Goal: Task Accomplishment & Management: Use online tool/utility

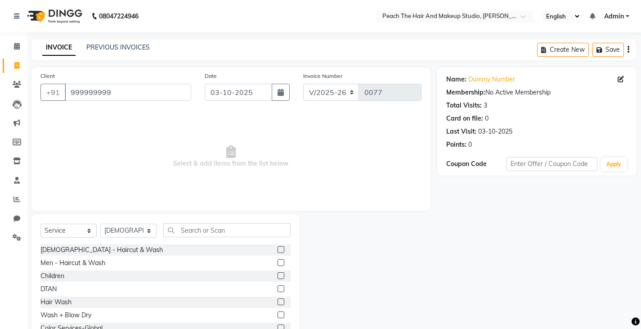
select select "9105"
select select "service"
click at [132, 230] on select "Select Stylist Ankit Armaan Ayan Danish Karan Krishna Neha Rahul Ravi Ritik Sac…" at bounding box center [128, 231] width 56 height 14
select select "93106"
click at [100, 224] on select "Select Stylist Ankit Armaan Ayan Danish Karan Krishna Neha Rahul Ravi Ritik Sac…" at bounding box center [128, 231] width 56 height 14
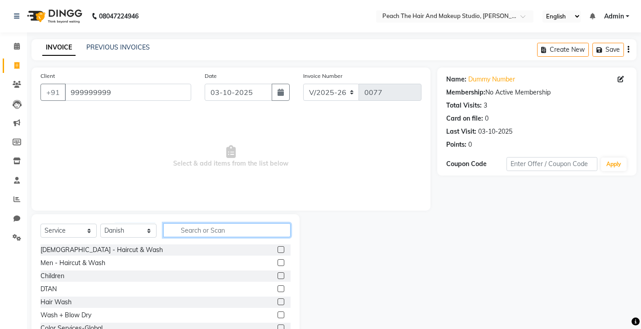
click at [184, 236] on input "text" at bounding box center [226, 230] width 127 height 14
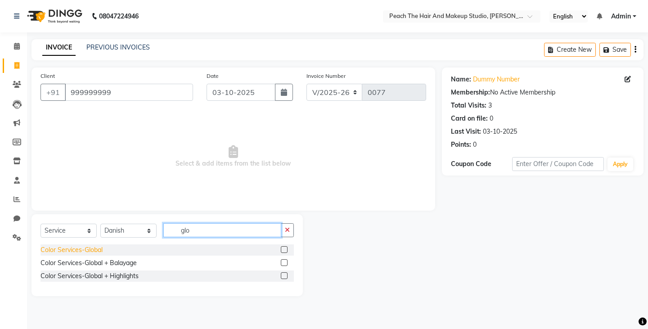
type input "glo"
click at [65, 249] on div "Color Services-Global" at bounding box center [71, 249] width 62 height 9
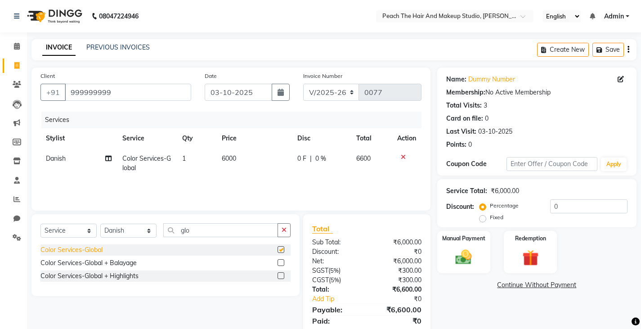
checkbox input "false"
click at [253, 160] on td "6000" at bounding box center [254, 163] width 76 height 30
select select "93106"
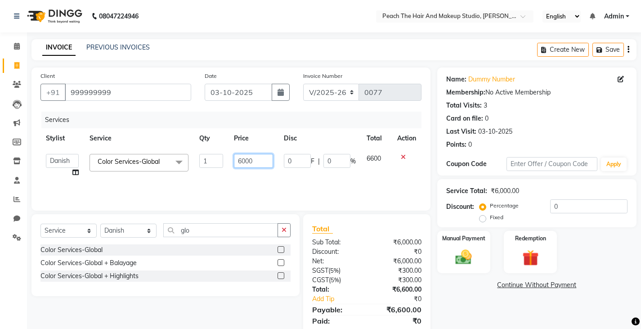
click at [254, 160] on input "6000" at bounding box center [253, 161] width 39 height 14
type input "7150"
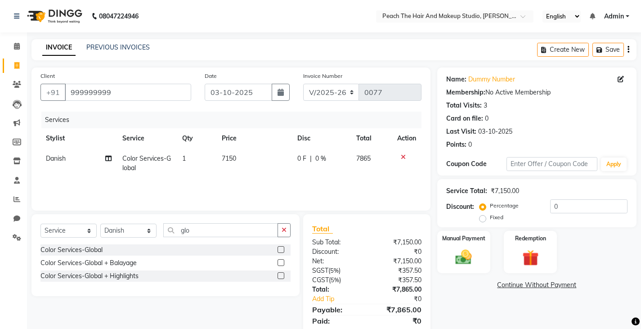
click at [458, 293] on div "Name: Dummy Number Membership: No Active Membership Total Visits: 3 Card on fil…" at bounding box center [540, 206] width 206 height 279
click at [472, 259] on img at bounding box center [463, 256] width 27 height 19
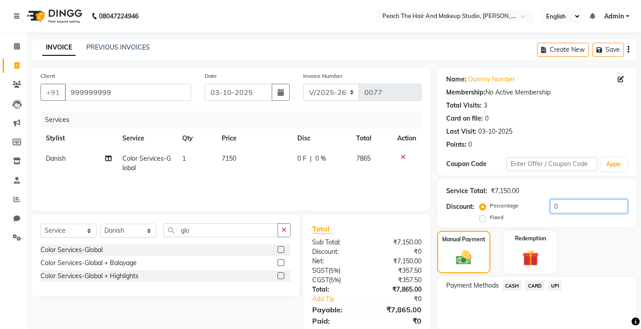
click at [567, 207] on input "0" at bounding box center [588, 206] width 77 height 14
type input "9"
type input "1"
type input "9"
type input "9.1"
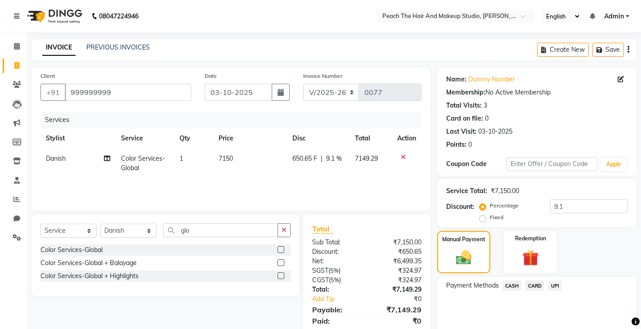
click at [511, 286] on span "CASH" at bounding box center [511, 285] width 19 height 10
click at [533, 286] on span "CARD" at bounding box center [534, 285] width 19 height 10
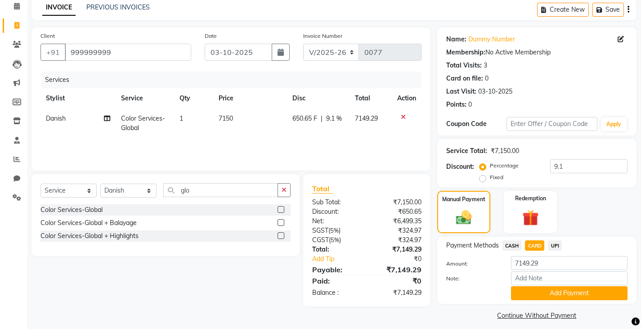
scroll to position [47, 0]
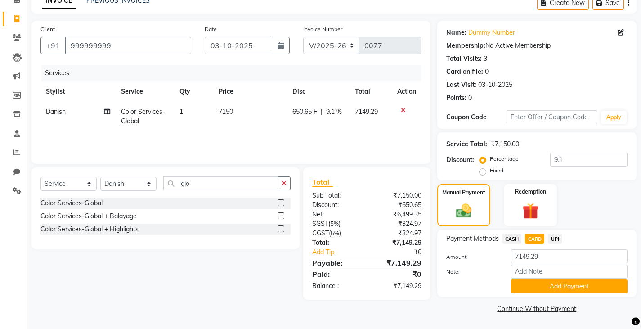
click at [533, 286] on button "Add Payment" at bounding box center [569, 286] width 117 height 14
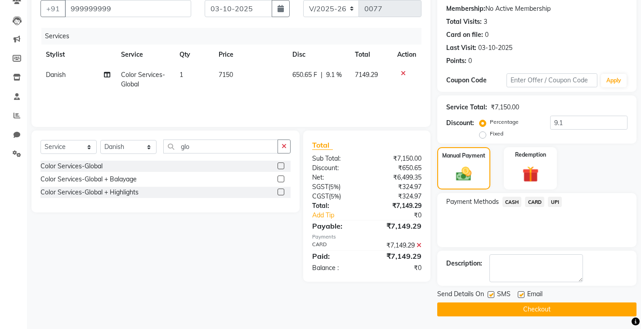
scroll to position [85, 0]
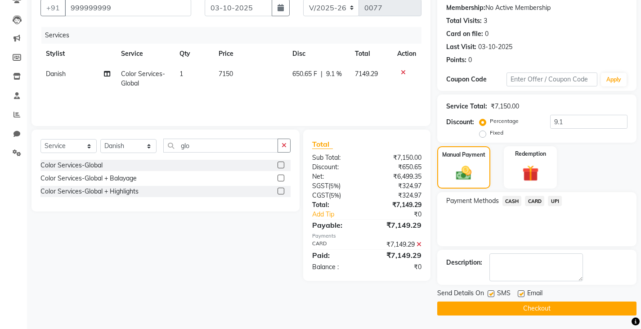
click at [492, 293] on label at bounding box center [491, 293] width 7 height 7
click at [492, 293] on input "checkbox" at bounding box center [491, 294] width 6 height 6
checkbox input "false"
click at [463, 305] on button "Checkout" at bounding box center [536, 308] width 199 height 14
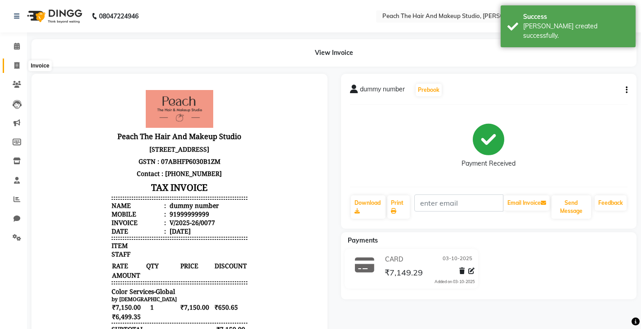
click at [18, 66] on icon at bounding box center [16, 65] width 5 height 7
select select "service"
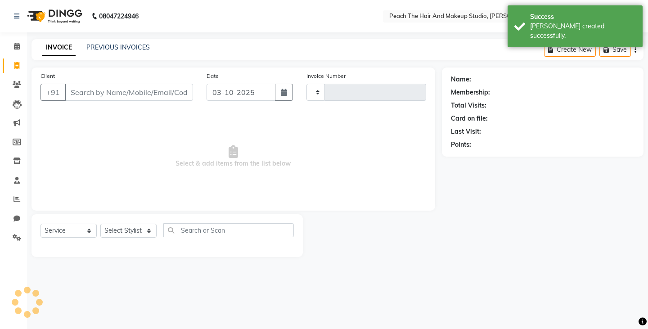
type input "0078"
select select "9105"
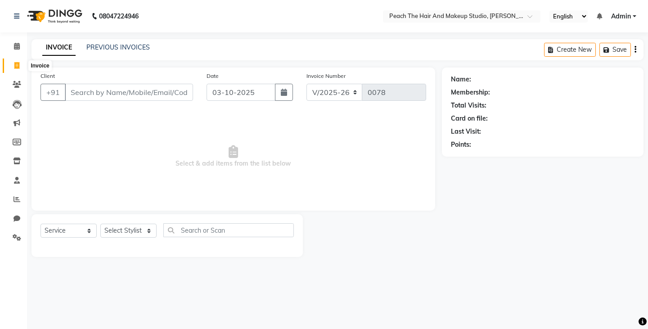
click at [13, 65] on span at bounding box center [17, 66] width 16 height 10
select select "service"
type input "0078"
select select "9105"
click at [14, 54] on li "Calendar" at bounding box center [13, 46] width 27 height 19
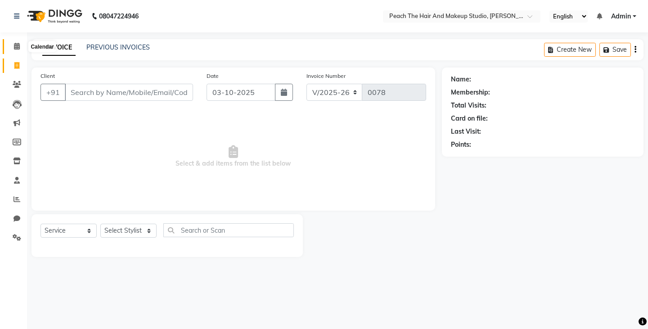
click at [13, 43] on span at bounding box center [17, 46] width 16 height 10
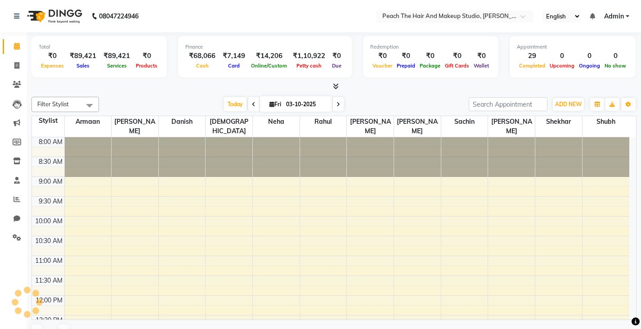
scroll to position [436, 0]
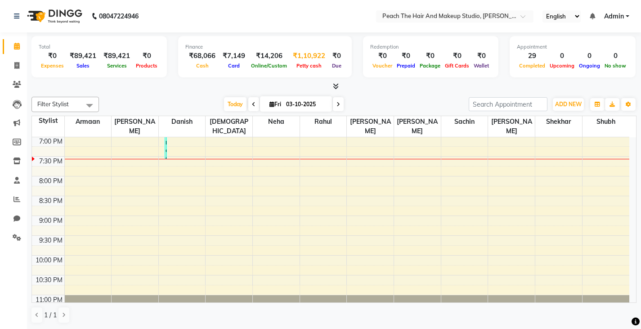
click at [306, 61] on div "Petty cash" at bounding box center [309, 65] width 40 height 9
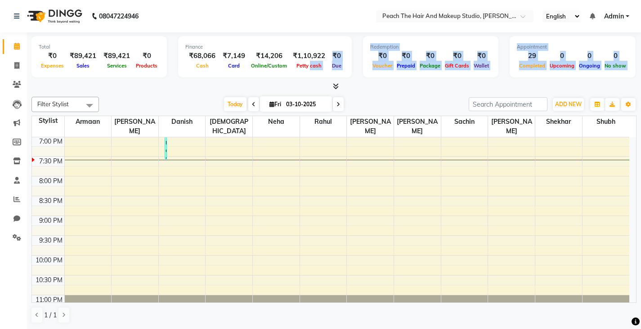
drag, startPoint x: 306, startPoint y: 61, endPoint x: 339, endPoint y: 90, distance: 43.0
click at [339, 90] on div "Total ₹0 Expenses ₹89,421 Sales ₹89,421 Services ₹0 Products Finance ₹68,066 Ca…" at bounding box center [333, 61] width 605 height 59
click at [339, 90] on span at bounding box center [333, 86] width 9 height 9
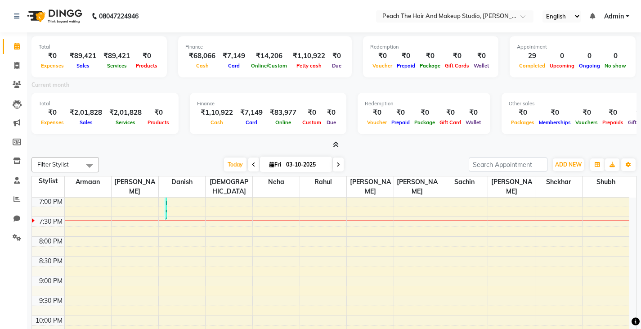
click at [335, 141] on icon at bounding box center [336, 144] width 6 height 7
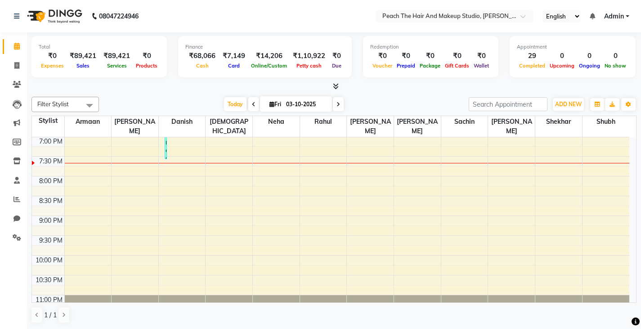
click at [336, 88] on icon at bounding box center [336, 86] width 6 height 7
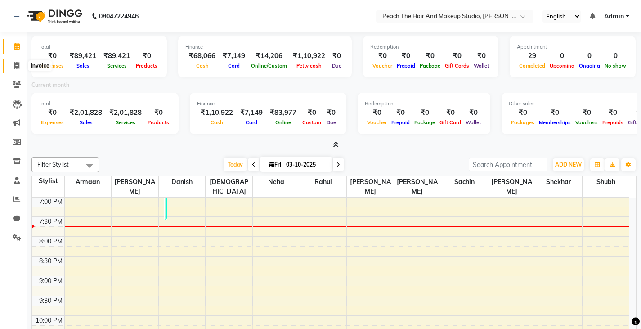
click at [20, 62] on span at bounding box center [17, 66] width 16 height 10
select select "service"
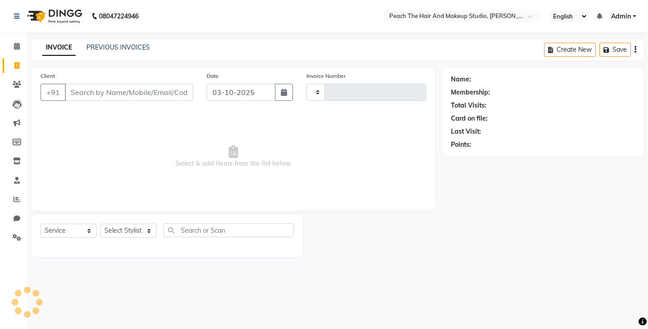
type input "0078"
select select "9105"
click at [14, 45] on icon at bounding box center [17, 46] width 6 height 7
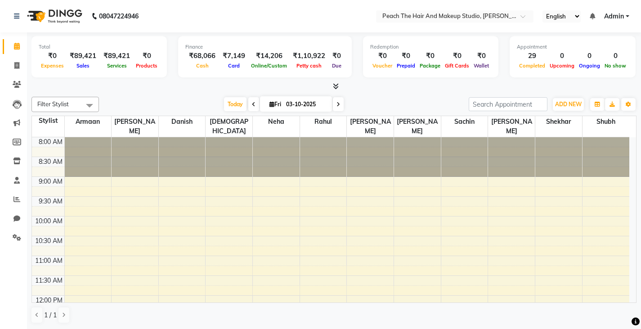
click at [269, 106] on icon at bounding box center [271, 104] width 5 height 6
select select "10"
select select "2025"
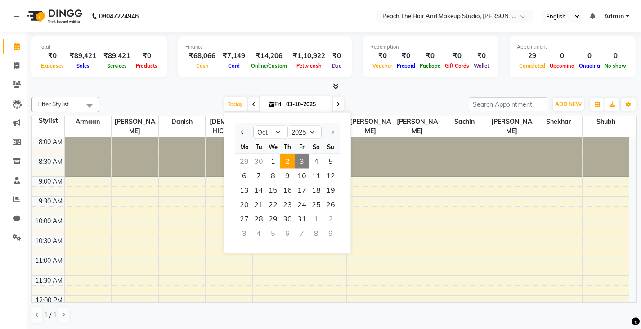
click at [292, 161] on span "2" at bounding box center [287, 161] width 14 height 14
type input "02-10-2025"
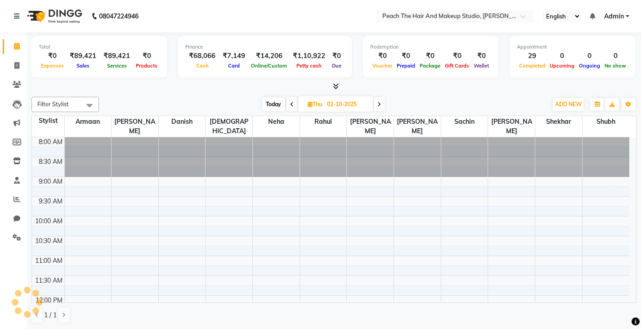
scroll to position [436, 0]
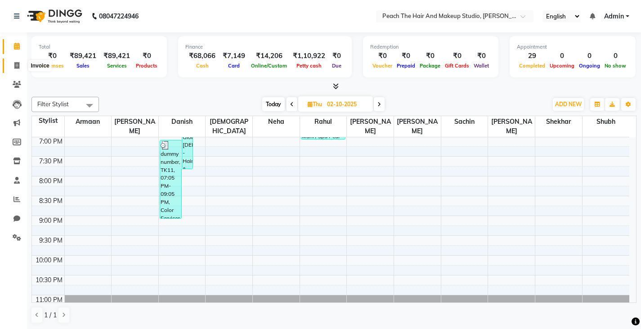
click at [13, 62] on span at bounding box center [17, 66] width 16 height 10
select select "service"
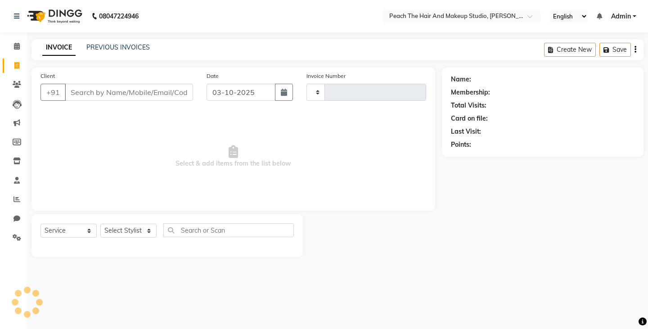
click at [13, 62] on span at bounding box center [17, 66] width 16 height 10
select select "service"
click at [16, 45] on icon at bounding box center [17, 46] width 6 height 7
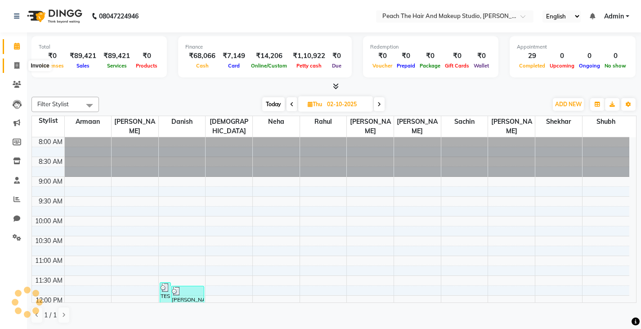
click at [16, 65] on icon at bounding box center [16, 65] width 5 height 7
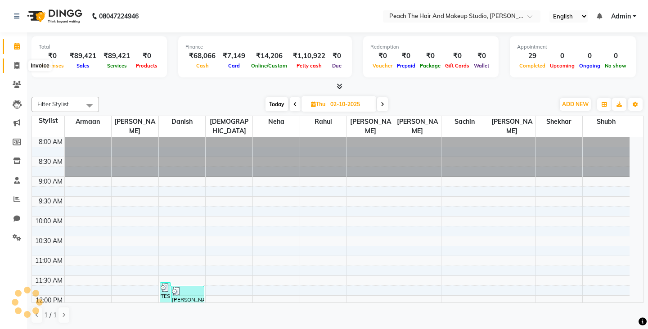
select select "service"
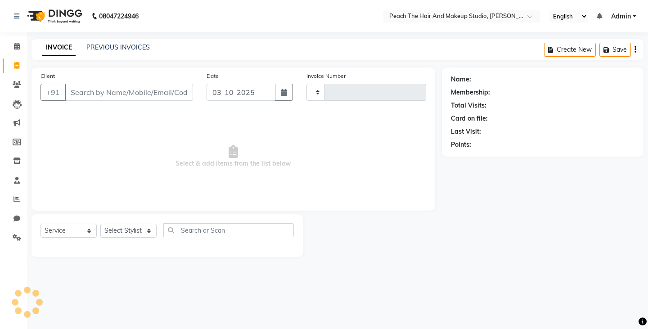
type input "0078"
select select "9105"
click at [20, 43] on span at bounding box center [17, 46] width 16 height 10
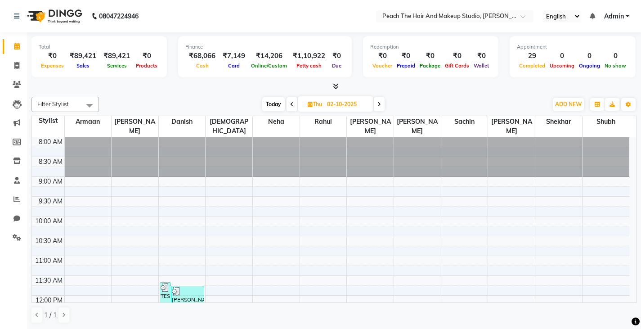
click at [289, 104] on span at bounding box center [292, 104] width 11 height 14
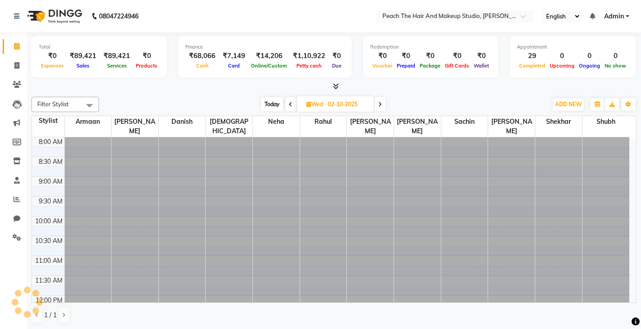
type input "01-10-2025"
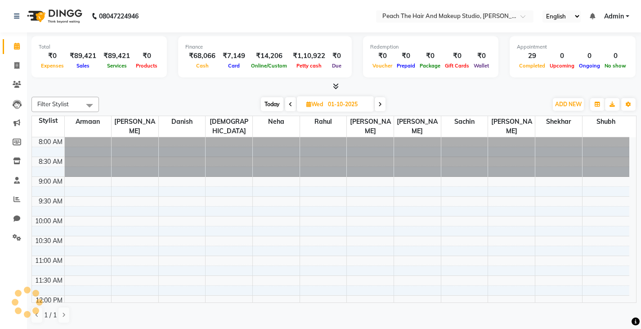
scroll to position [436, 0]
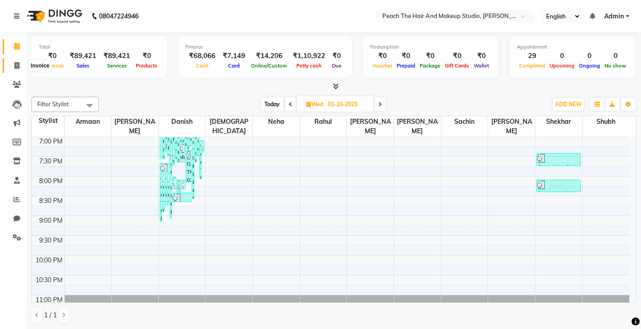
click at [15, 66] on icon at bounding box center [16, 65] width 5 height 7
select select "service"
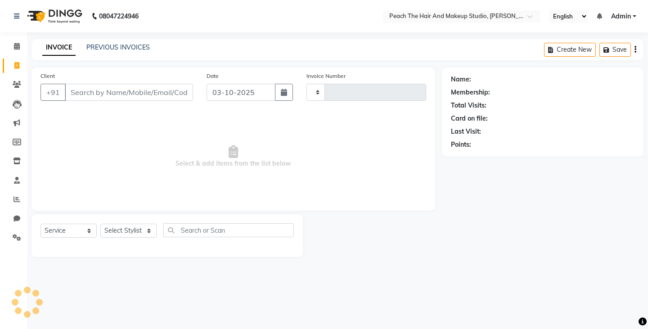
type input "0078"
select select "9105"
click at [14, 46] on icon at bounding box center [17, 46] width 6 height 7
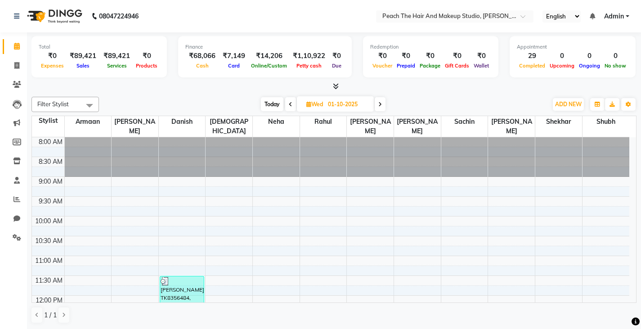
click at [14, 46] on icon at bounding box center [17, 46] width 6 height 7
click at [34, 45] on div "Total ₹0 Expenses ₹89,421 Sales ₹89,421 Services ₹0 Products" at bounding box center [98, 56] width 135 height 41
click at [380, 104] on icon at bounding box center [380, 104] width 4 height 5
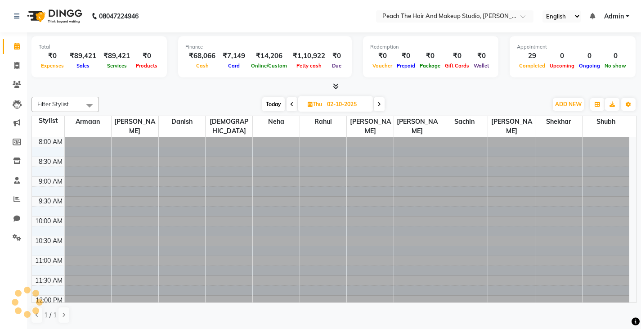
scroll to position [436, 0]
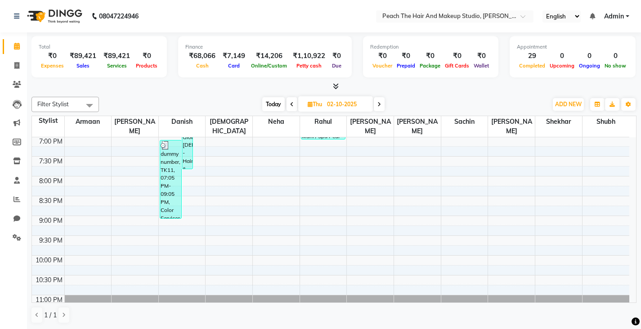
click at [380, 104] on icon at bounding box center [379, 104] width 4 height 5
type input "03-10-2025"
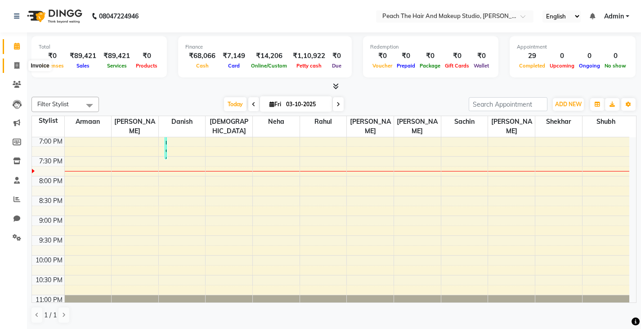
click at [17, 63] on icon at bounding box center [16, 65] width 5 height 7
select select "service"
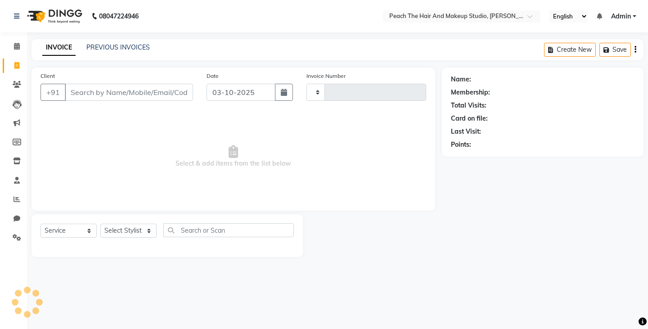
type input "0078"
select select "9105"
click at [126, 42] on div "INVOICE PREVIOUS INVOICES Create New Save" at bounding box center [337, 49] width 612 height 21
click at [122, 45] on link "PREVIOUS INVOICES" at bounding box center [117, 47] width 63 height 8
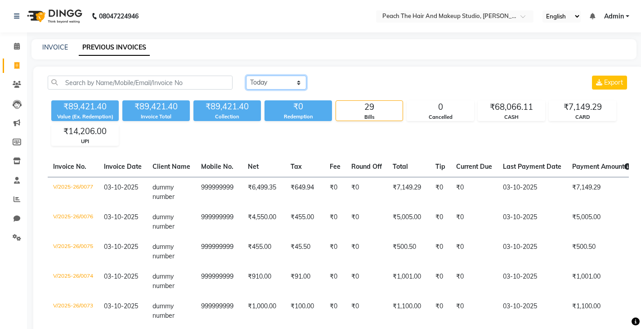
click at [254, 78] on select "Today Yesterday Custom Range" at bounding box center [276, 83] width 60 height 14
click at [246, 76] on select "Today Yesterday Custom Range" at bounding box center [276, 83] width 60 height 14
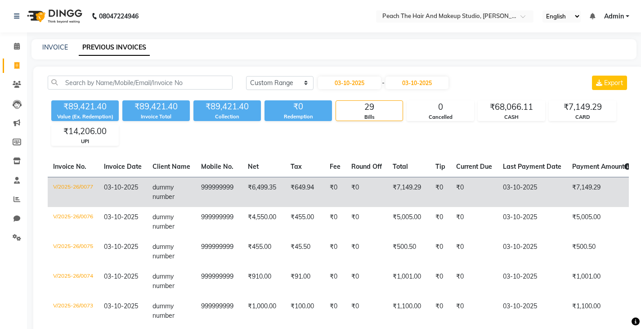
click at [516, 182] on td "03-10-2025" at bounding box center [532, 192] width 69 height 30
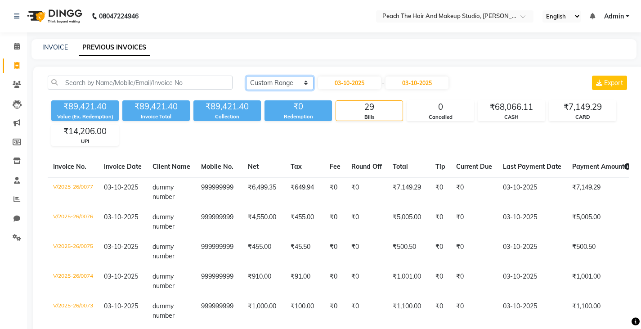
click at [260, 86] on select "Today Yesterday Custom Range" at bounding box center [279, 83] width 67 height 14
select select "yesterday"
click at [246, 76] on select "Today Yesterday Custom Range" at bounding box center [279, 83] width 67 height 14
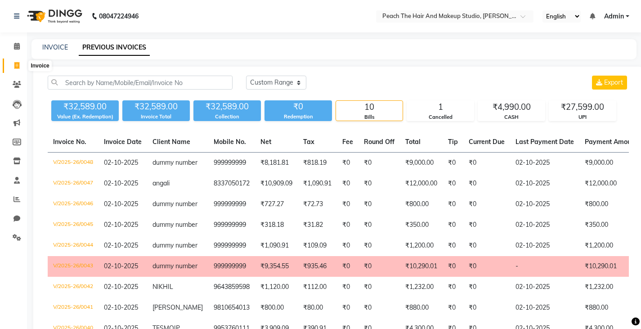
click at [19, 66] on icon at bounding box center [16, 65] width 5 height 7
select select "service"
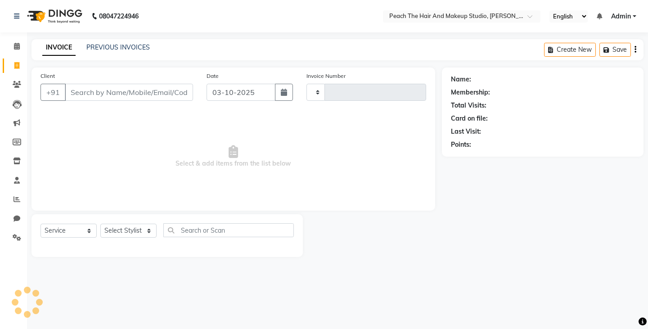
type input "0078"
select select "9105"
